Goal: Information Seeking & Learning: Learn about a topic

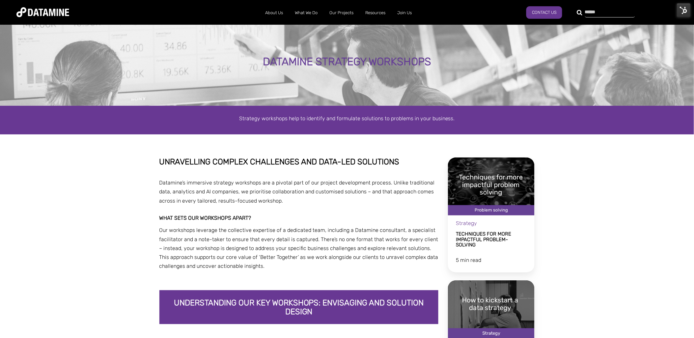
click at [581, 13] on div at bounding box center [606, 12] width 50 height 11
type input "*"
type input "*********"
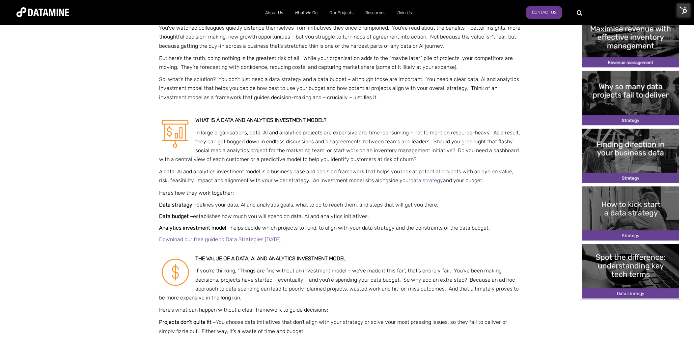
scroll to position [247, 0]
click at [683, 11] on img at bounding box center [684, 10] width 14 height 14
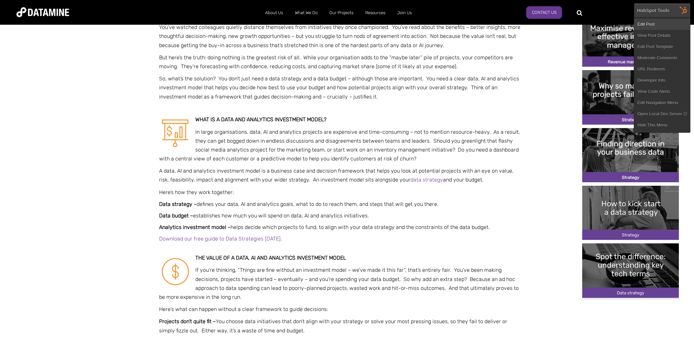
click at [661, 24] on link "Edit Post" at bounding box center [662, 24] width 56 height 11
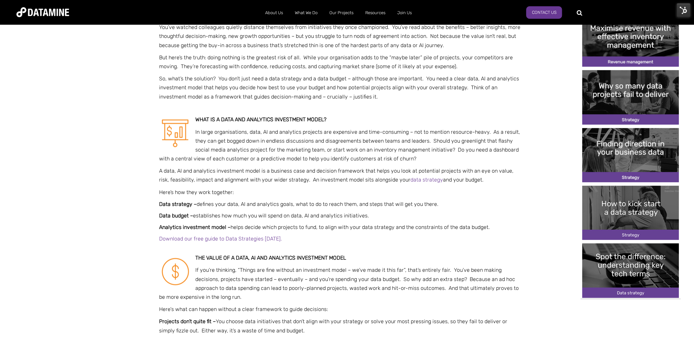
drag, startPoint x: 491, startPoint y: 225, endPoint x: 475, endPoint y: 198, distance: 31.3
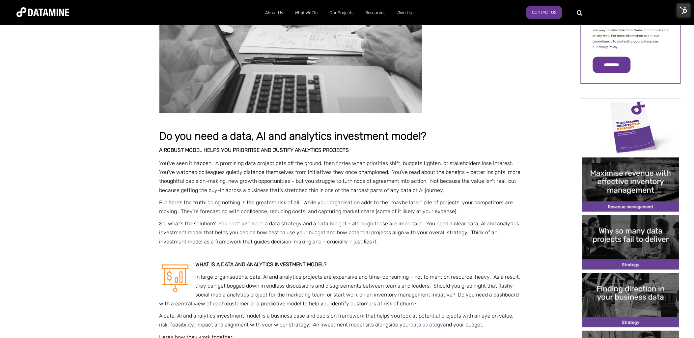
scroll to position [103, 0]
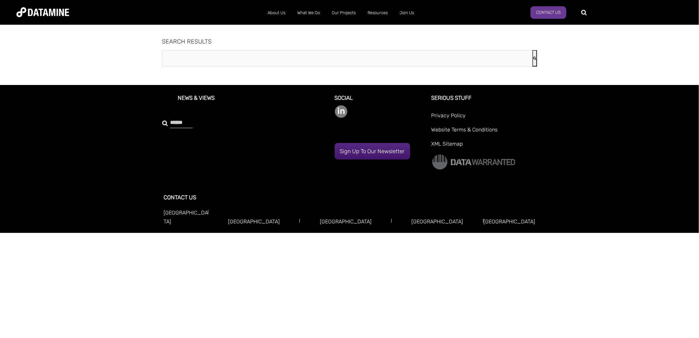
type input "*********"
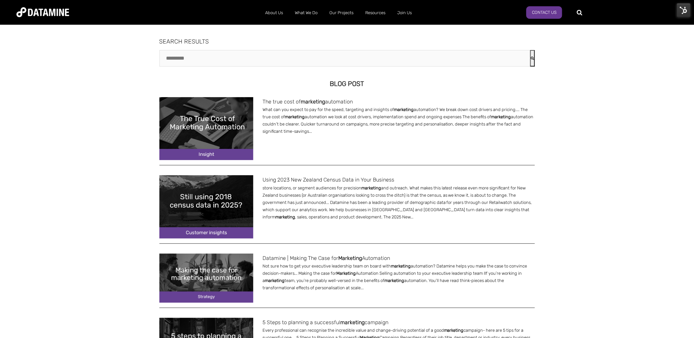
click at [228, 143] on img at bounding box center [206, 128] width 94 height 63
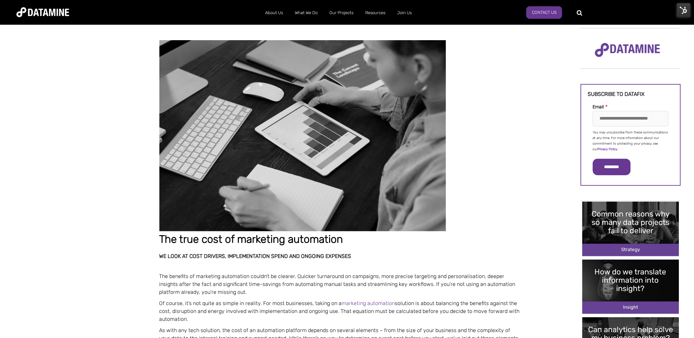
click at [289, 141] on img at bounding box center [302, 135] width 286 height 191
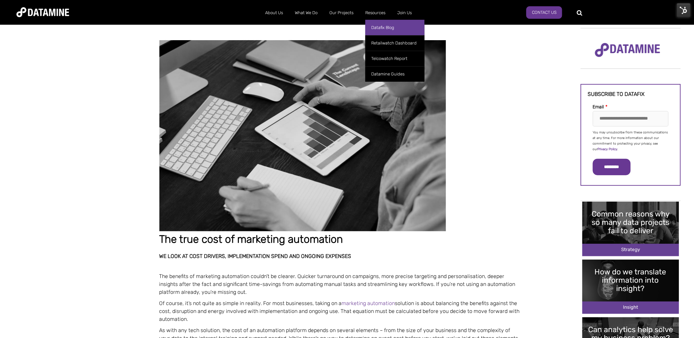
click at [387, 25] on link "Datafix Blog" at bounding box center [394, 27] width 59 height 15
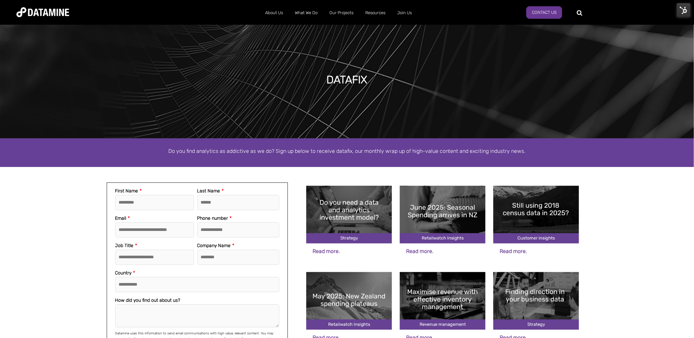
click at [442, 293] on img at bounding box center [443, 301] width 86 height 58
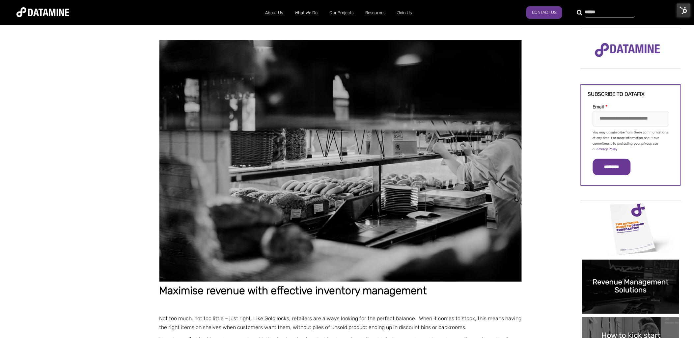
click at [581, 14] on div at bounding box center [606, 12] width 50 height 11
type input "***"
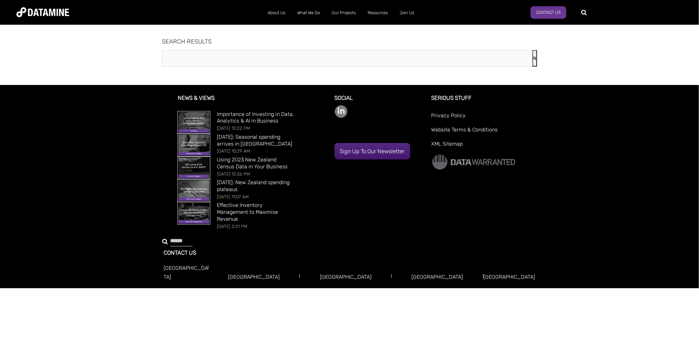
type input "***"
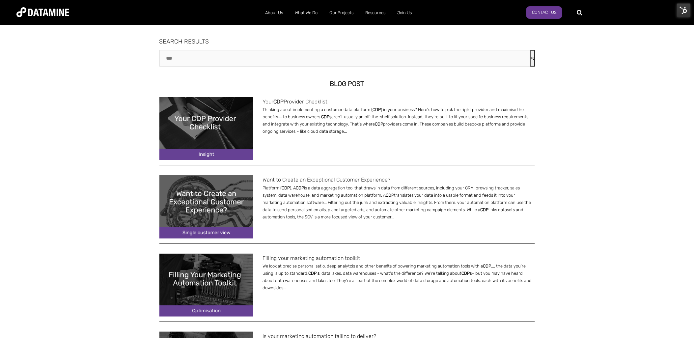
click at [246, 200] on img at bounding box center [206, 206] width 94 height 63
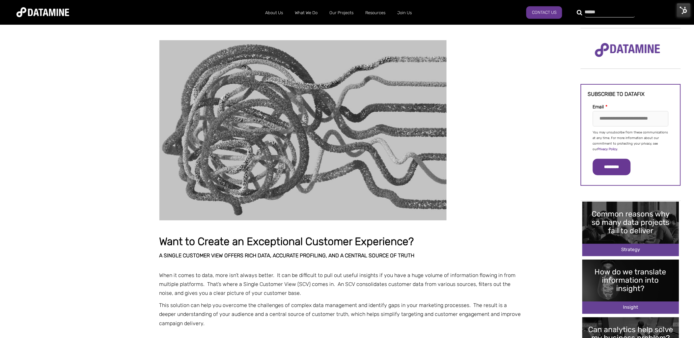
click at [581, 10] on div at bounding box center [606, 12] width 50 height 11
type input "**********"
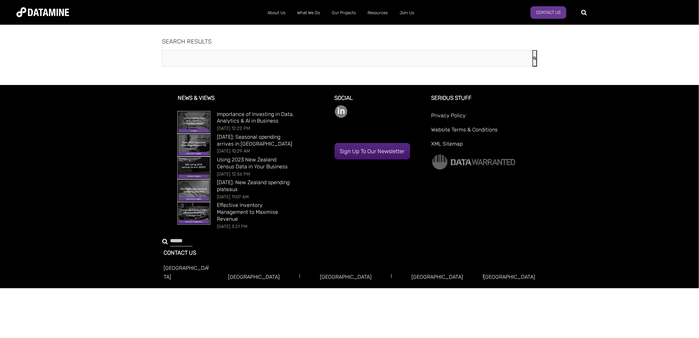
type input "**********"
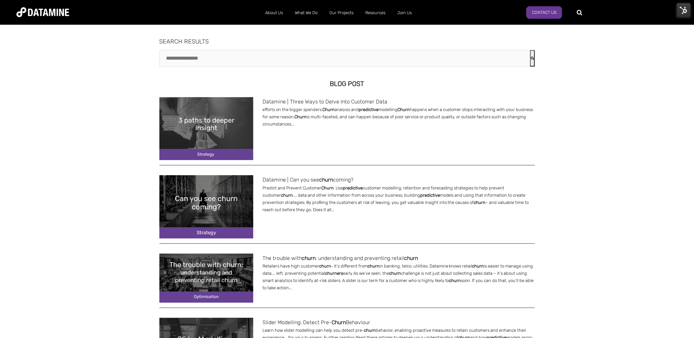
click at [218, 202] on img at bounding box center [206, 206] width 94 height 63
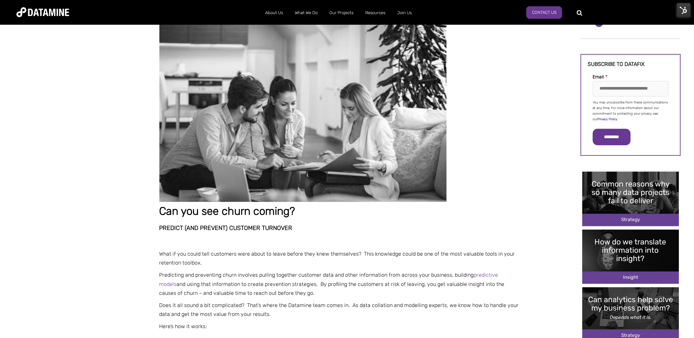
scroll to position [30, 0]
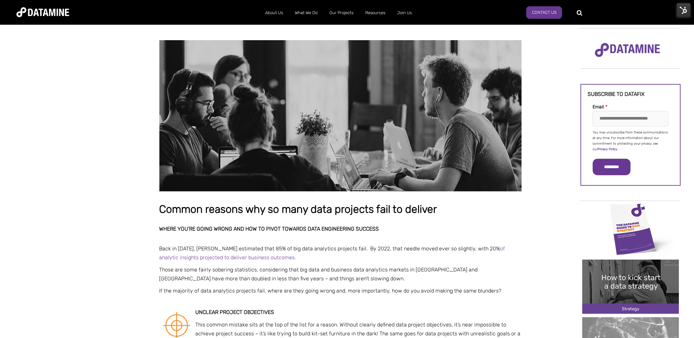
scroll to position [371, 0]
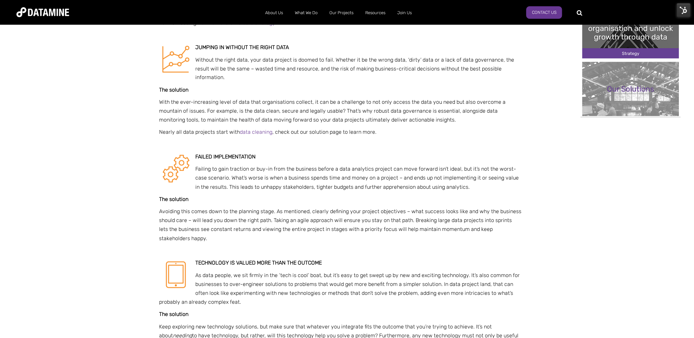
click at [685, 11] on img at bounding box center [684, 10] width 14 height 14
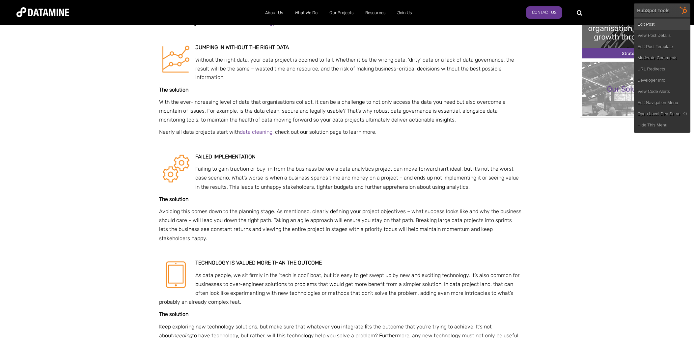
click at [645, 26] on link "Edit Post" at bounding box center [662, 24] width 56 height 11
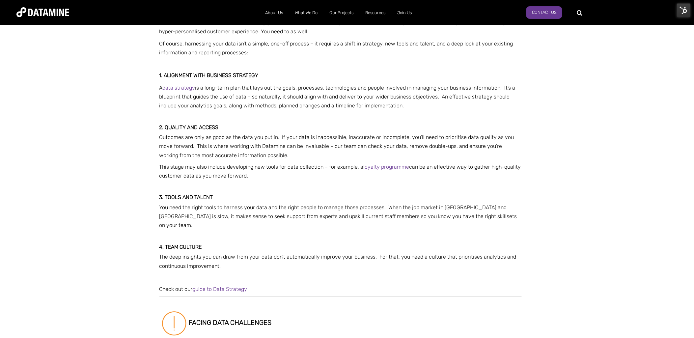
scroll to position [637, 0]
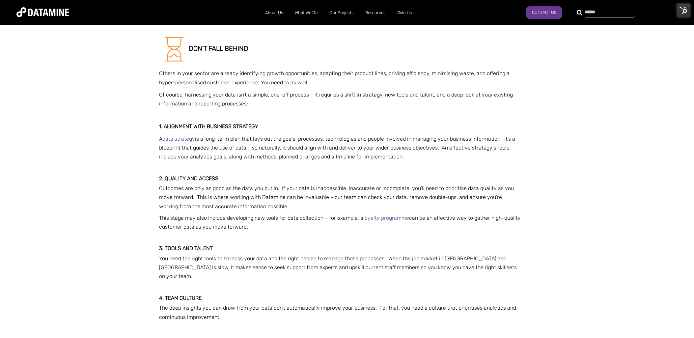
click at [581, 14] on div at bounding box center [606, 12] width 50 height 11
type input "******"
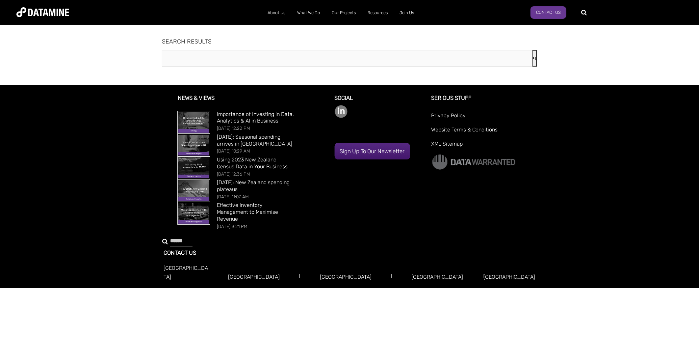
type input "******"
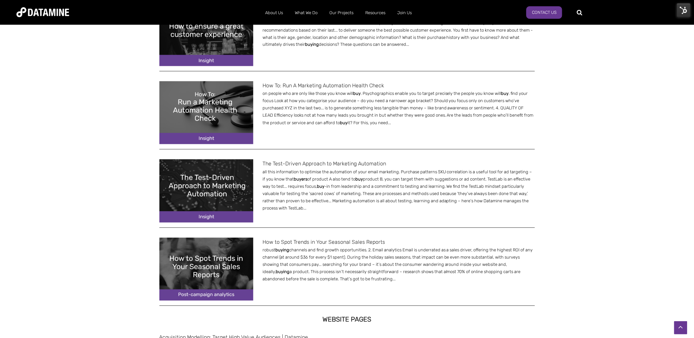
scroll to position [564, 0]
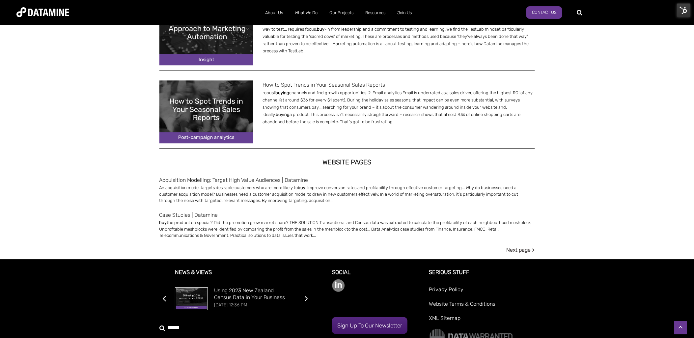
click at [525, 246] on link "Next page >" at bounding box center [520, 249] width 28 height 9
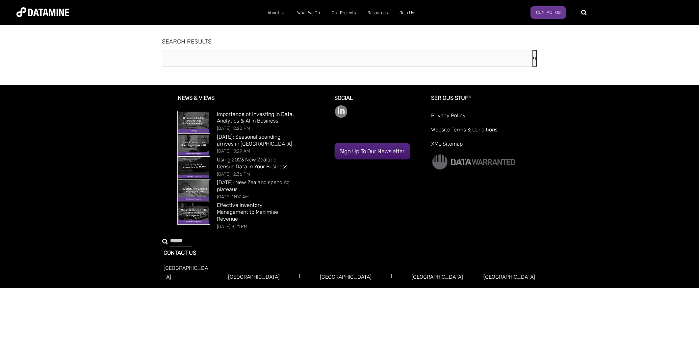
type input "******"
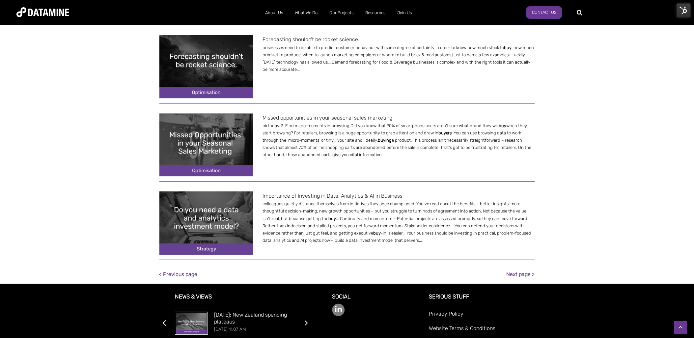
scroll to position [596, 0]
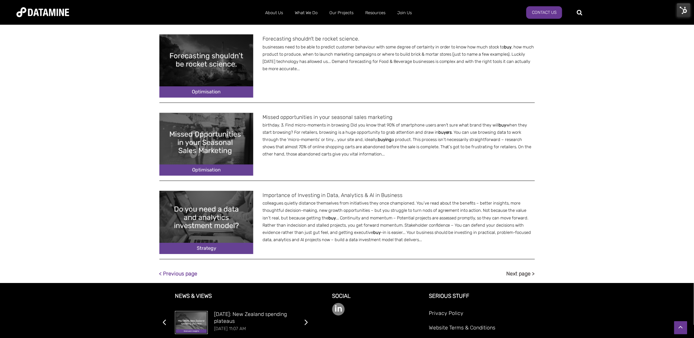
click at [522, 274] on link "Next page >" at bounding box center [520, 273] width 28 height 9
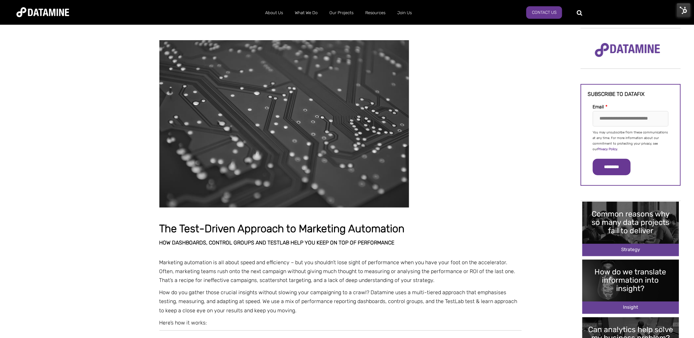
click at [687, 11] on img at bounding box center [684, 10] width 14 height 14
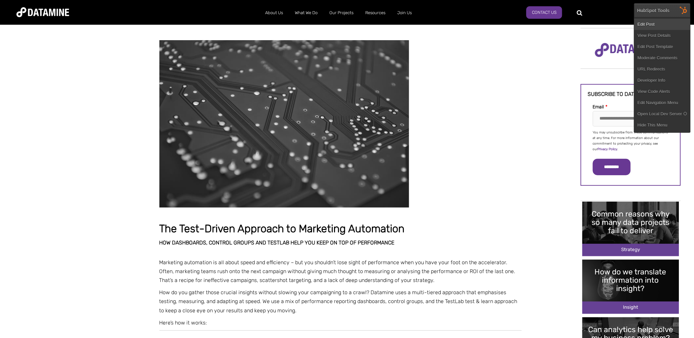
click at [656, 25] on link "Edit Post" at bounding box center [662, 24] width 56 height 11
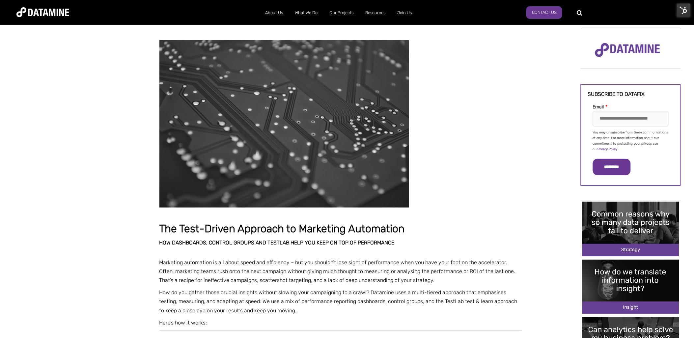
scroll to position [562, 0]
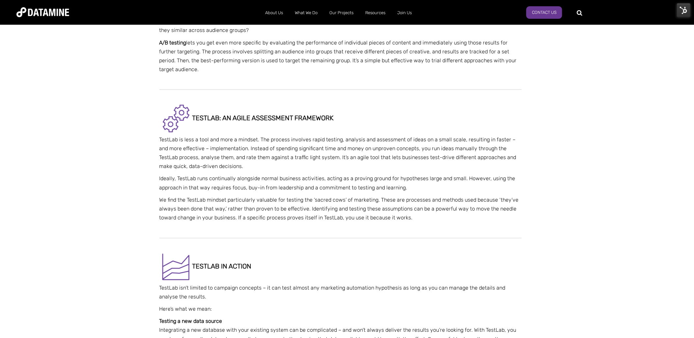
click at [331, 195] on p "We find the TestLab mindset particularly valuable for testing the ‘sacred cows’…" at bounding box center [340, 208] width 362 height 27
click at [264, 174] on p "Ideally, TestLab runs continually alongside normal business activities, acting …" at bounding box center [340, 183] width 362 height 18
drag, startPoint x: 246, startPoint y: 169, endPoint x: 300, endPoint y: 170, distance: 53.7
click at [300, 174] on p "Ideally, TestLab runs continually alongside normal business activities, acting …" at bounding box center [340, 183] width 362 height 18
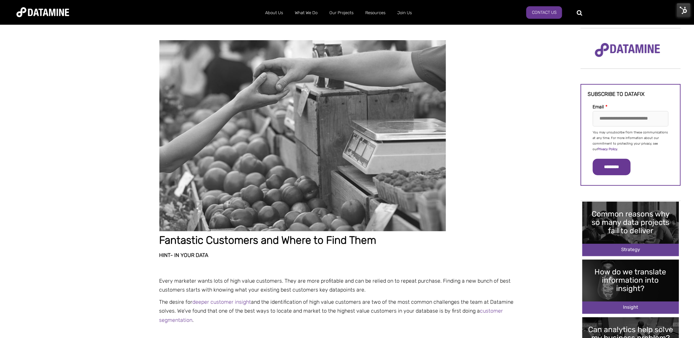
click at [683, 5] on img at bounding box center [684, 10] width 14 height 14
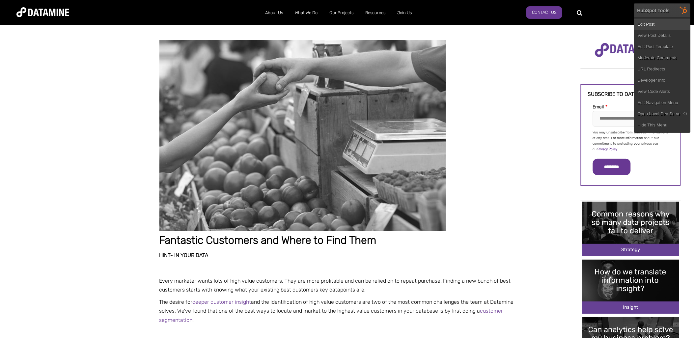
click at [650, 22] on link "Edit Post" at bounding box center [662, 24] width 56 height 11
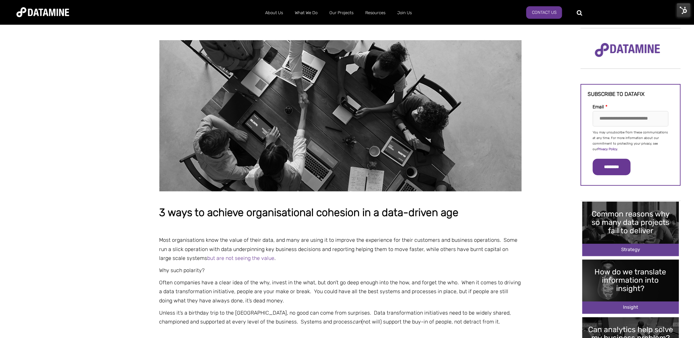
click at [688, 10] on img at bounding box center [684, 10] width 14 height 14
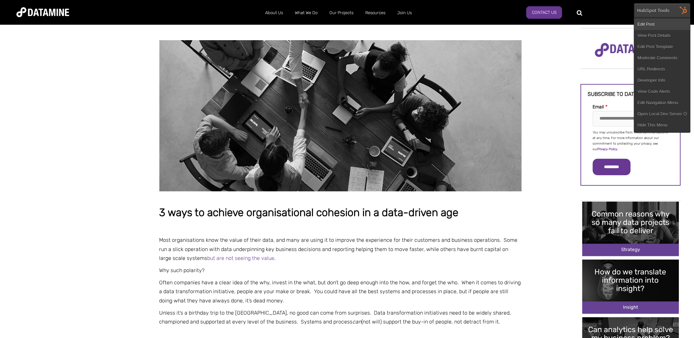
click at [651, 24] on link "Edit Post" at bounding box center [662, 24] width 56 height 11
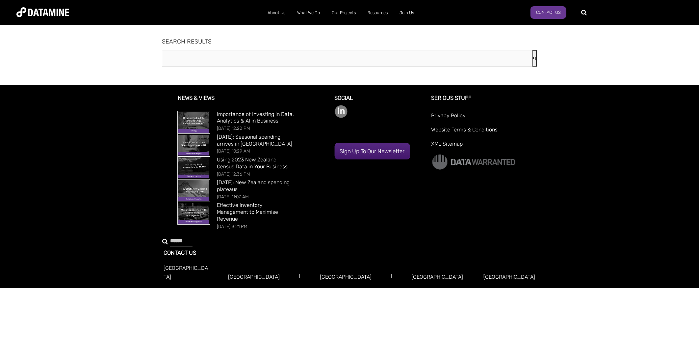
type input "******"
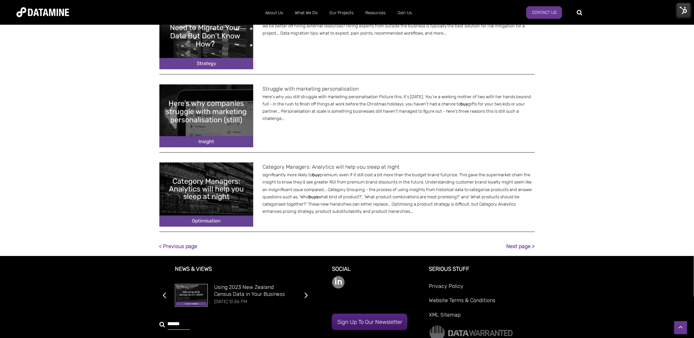
scroll to position [625, 0]
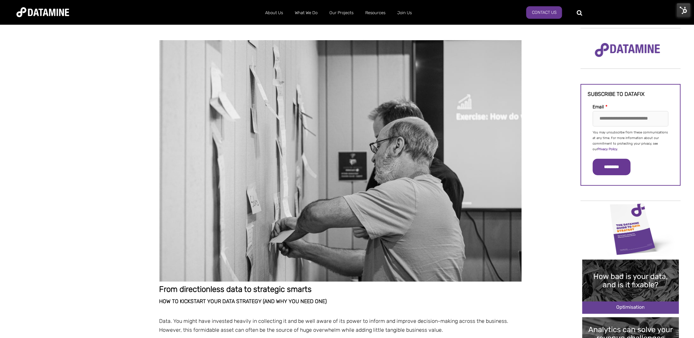
click at [683, 12] on img at bounding box center [684, 10] width 14 height 14
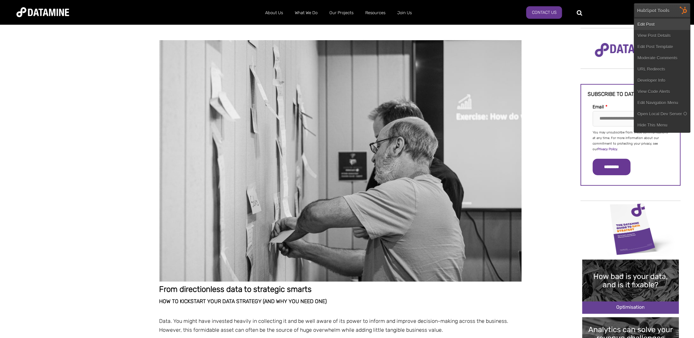
click at [647, 27] on link "Edit Post" at bounding box center [662, 24] width 56 height 11
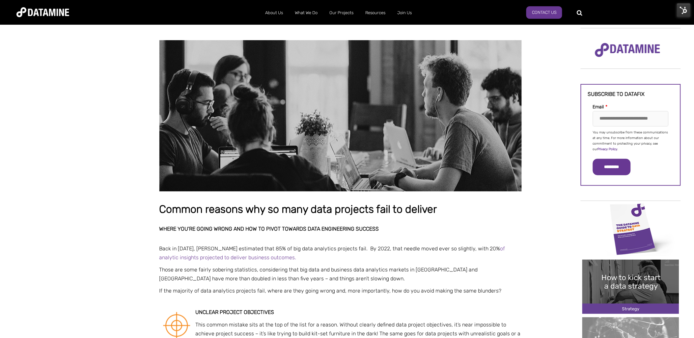
click at [680, 11] on img at bounding box center [684, 10] width 14 height 14
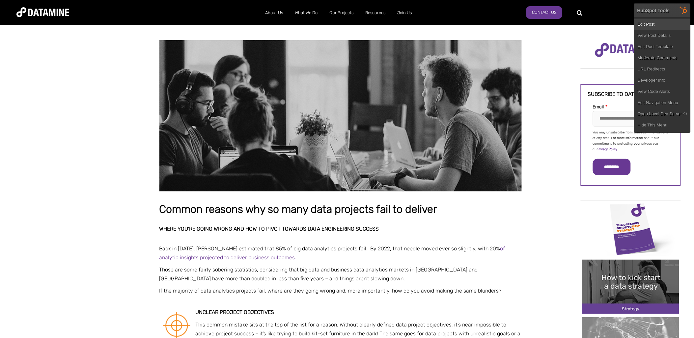
click at [652, 23] on link "Edit Post" at bounding box center [662, 24] width 56 height 11
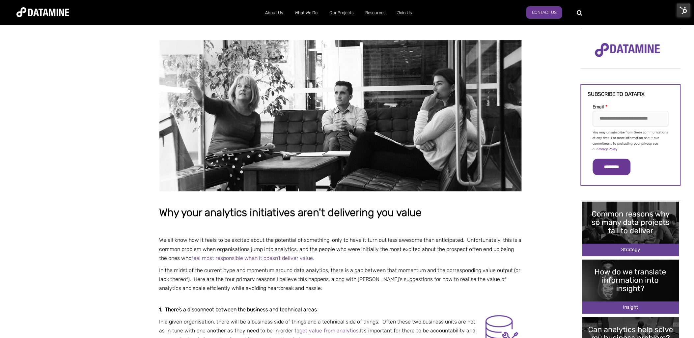
click at [679, 5] on img at bounding box center [684, 10] width 14 height 14
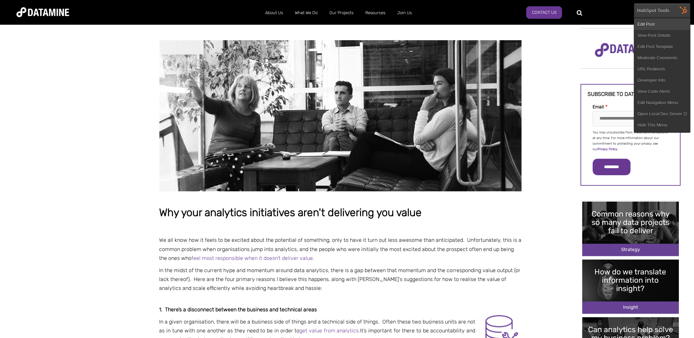
click at [652, 24] on link "Edit Post" at bounding box center [662, 24] width 56 height 11
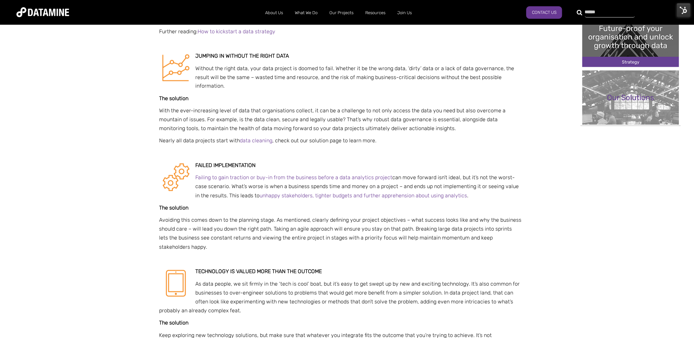
click at [581, 13] on div at bounding box center [606, 12] width 50 height 11
type input "**********"
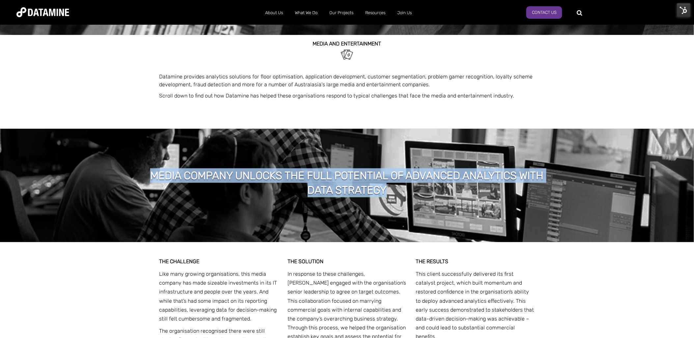
drag, startPoint x: 389, startPoint y: 188, endPoint x: 149, endPoint y: 153, distance: 242.6
click at [149, 153] on div "Media company unlocks the full potential of advanced analytics with data strate…" at bounding box center [347, 186] width 694 height 114
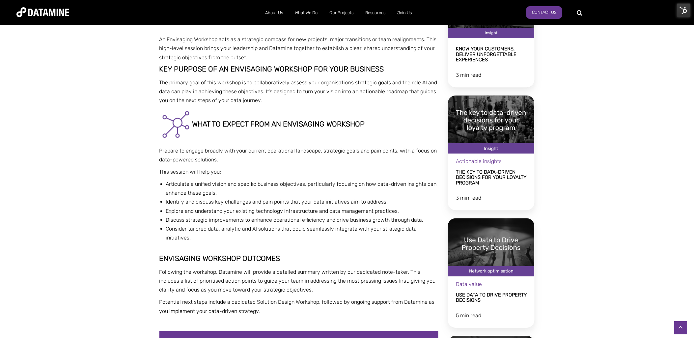
scroll to position [523, 0]
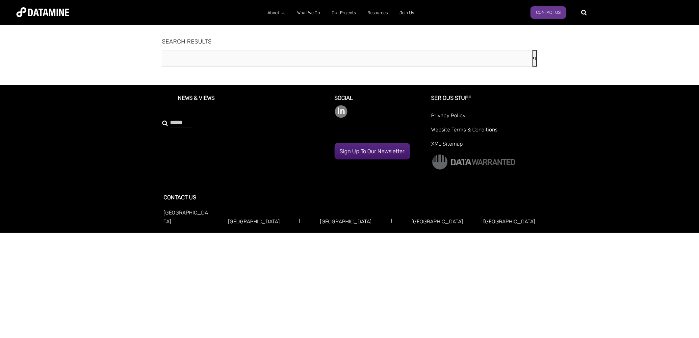
type input "**********"
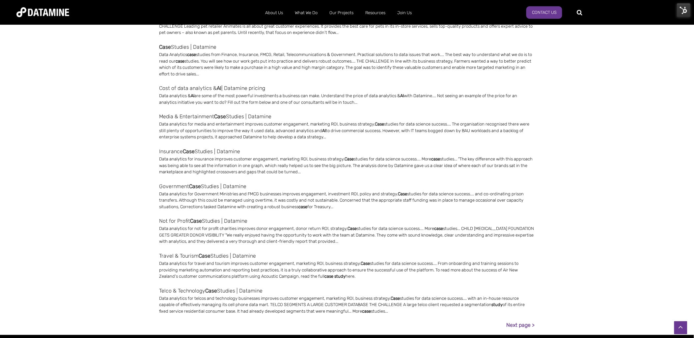
scroll to position [132, 0]
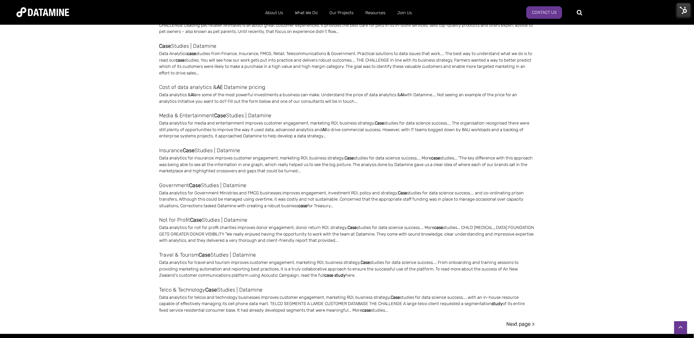
click at [518, 321] on link "Next page >" at bounding box center [520, 324] width 28 height 9
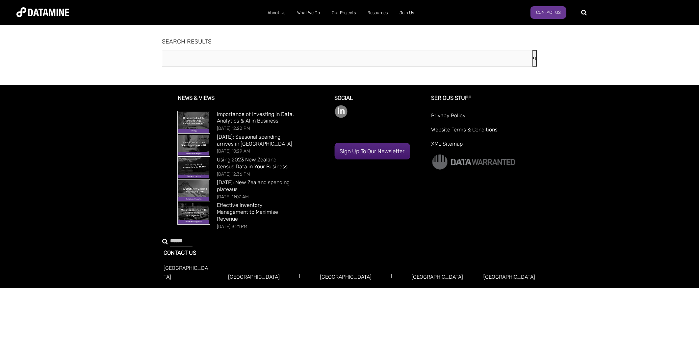
type input "**********"
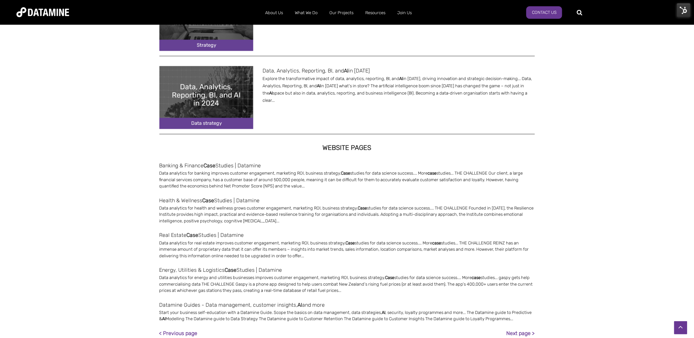
scroll to position [410, 0]
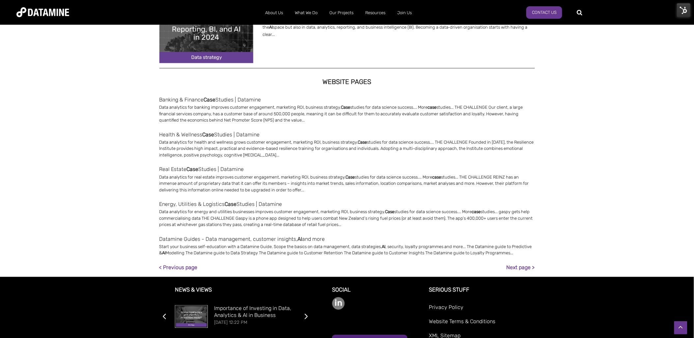
click at [515, 262] on li "Datamine Guides - Data management, customer insights, AI and more Start your bu…" at bounding box center [346, 249] width 375 height 28
click at [515, 268] on link "Next page >" at bounding box center [520, 267] width 28 height 9
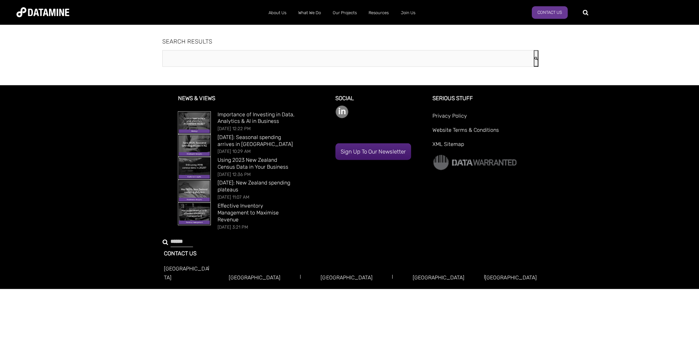
type input "**********"
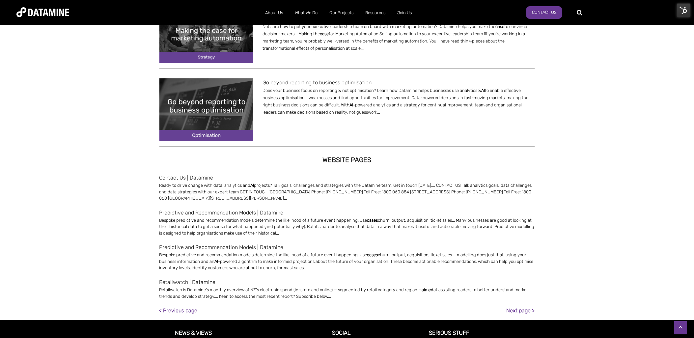
scroll to position [396, 0]
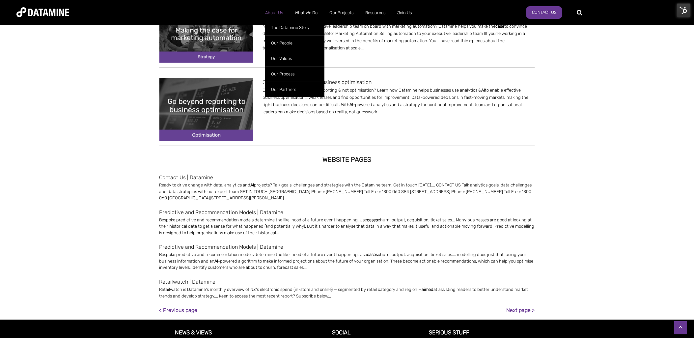
click at [278, 11] on link "About Us" at bounding box center [274, 12] width 30 height 17
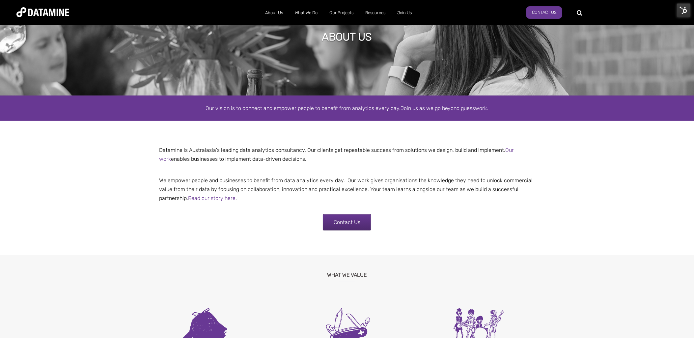
scroll to position [43, 0]
click at [40, 12] on img at bounding box center [42, 12] width 53 height 10
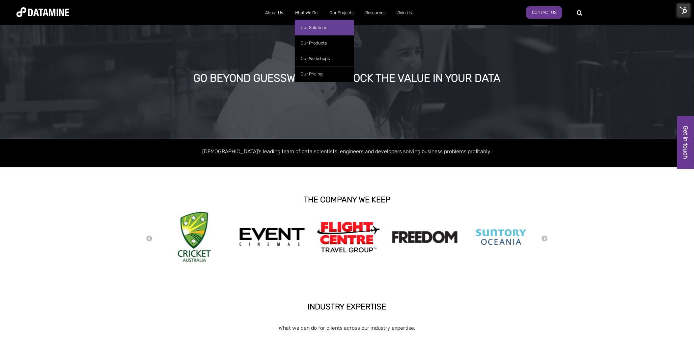
click at [309, 24] on link "Our Solutions" at bounding box center [324, 27] width 59 height 15
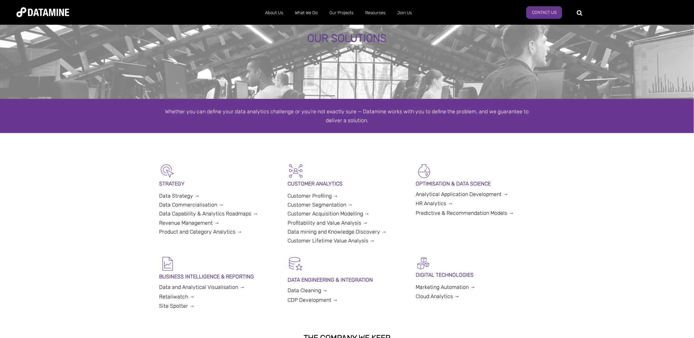
scroll to position [54, 0]
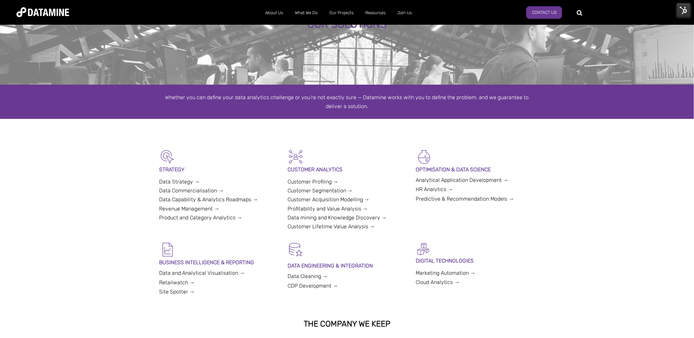
click at [463, 199] on link "Predictive & Recommendation Models →" at bounding box center [465, 199] width 98 height 6
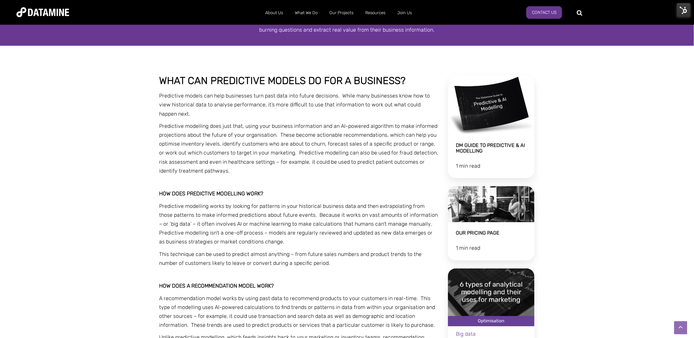
scroll to position [118, 0]
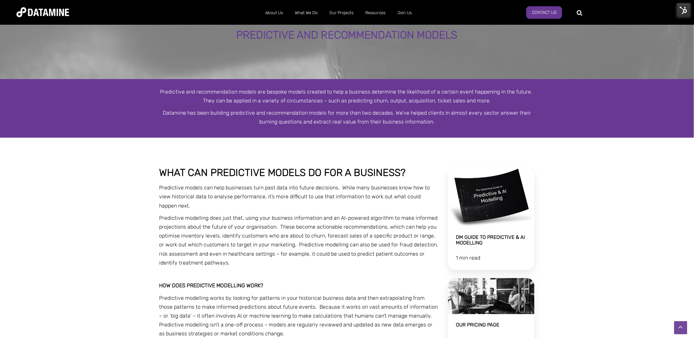
scroll to position [0, 0]
